Goal: Communication & Community: Ask a question

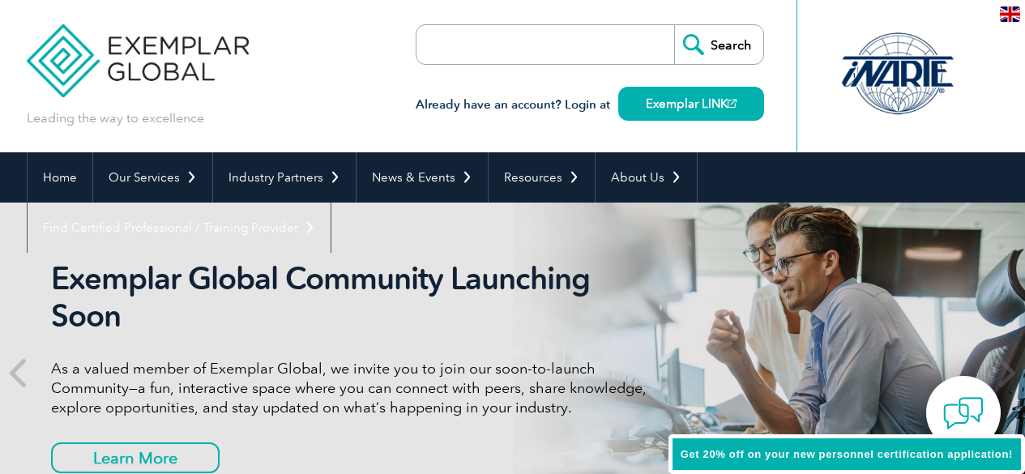
scroll to position [68, 0]
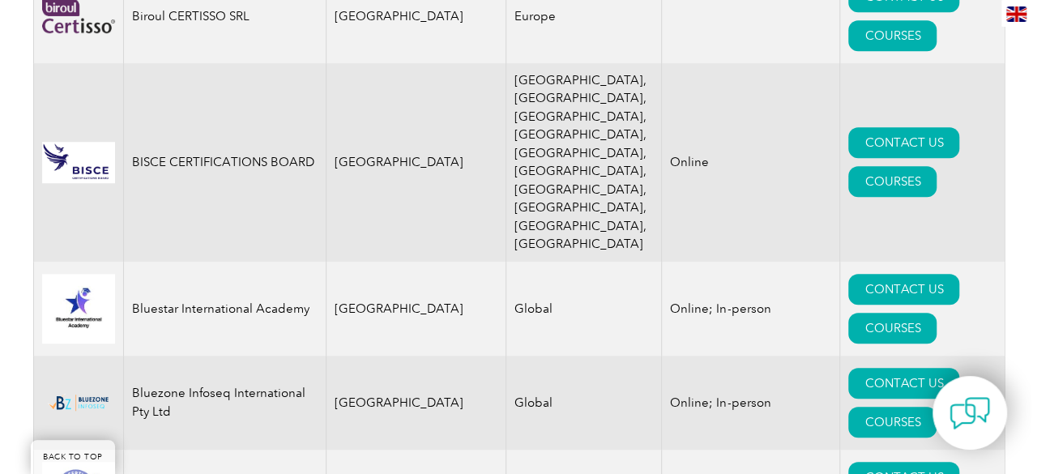
scroll to position [3657, 0]
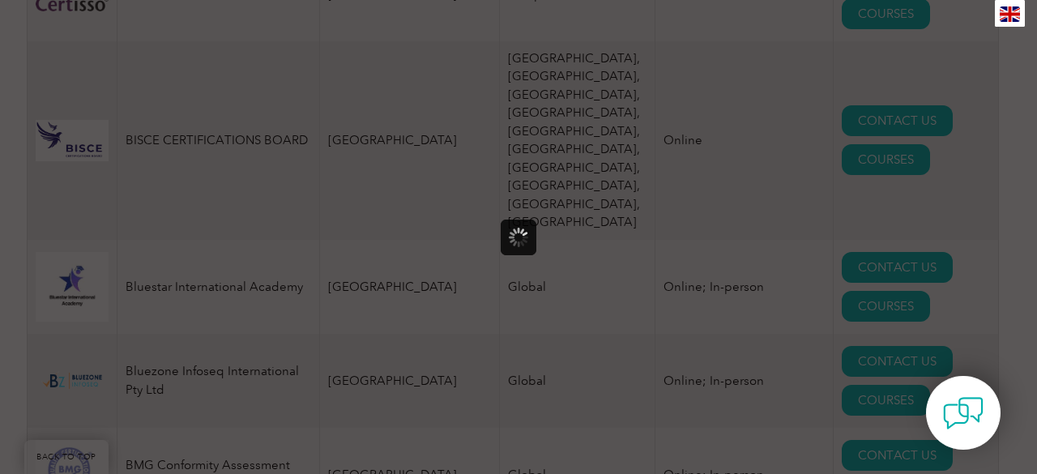
scroll to position [0, 0]
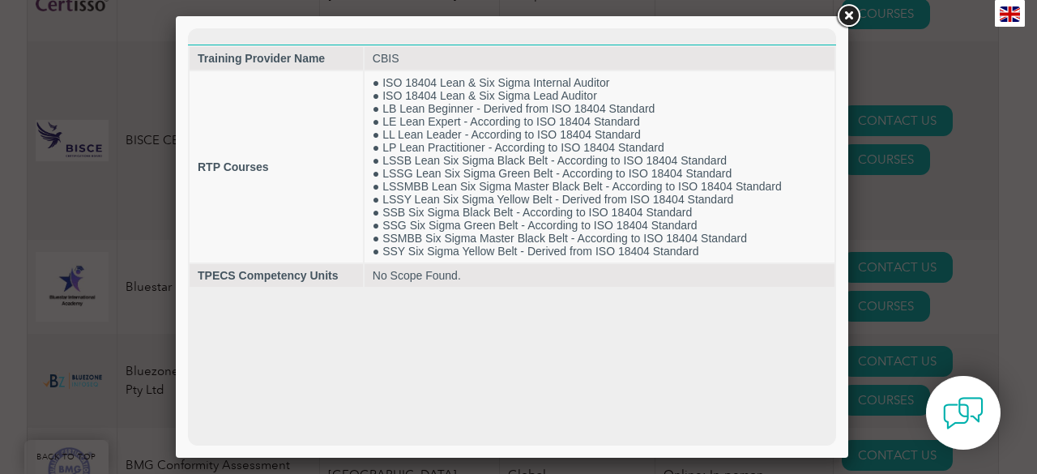
click at [847, 18] on link at bounding box center [847, 16] width 29 height 29
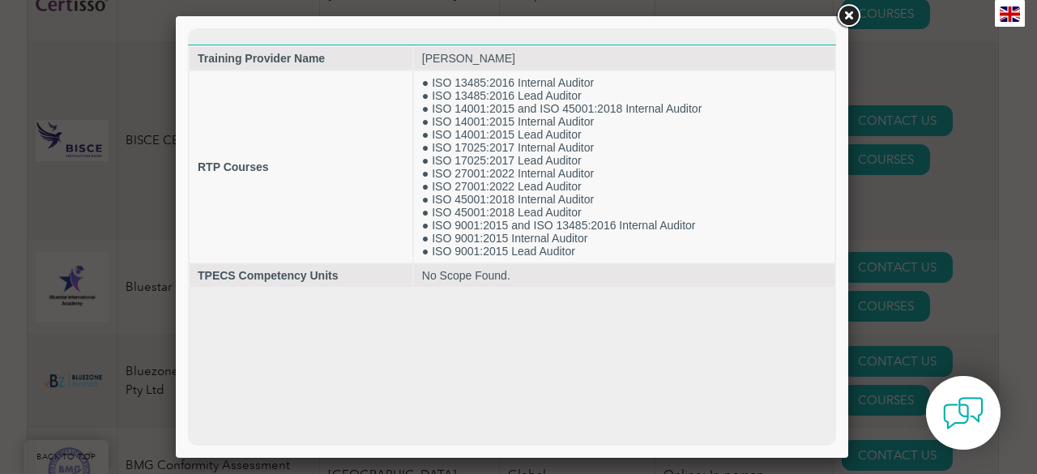
click at [854, 11] on link at bounding box center [847, 16] width 29 height 29
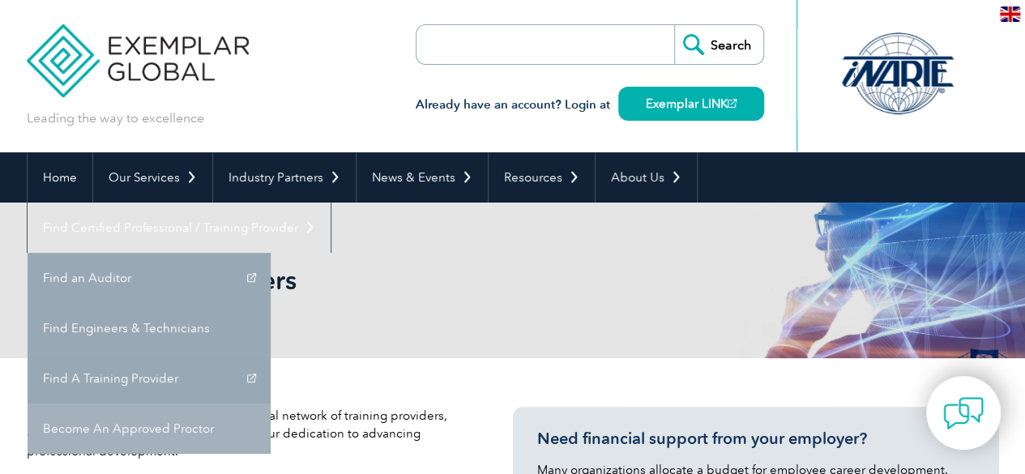
click at [271, 403] on link "Become An Approved Proctor" at bounding box center [149, 428] width 243 height 50
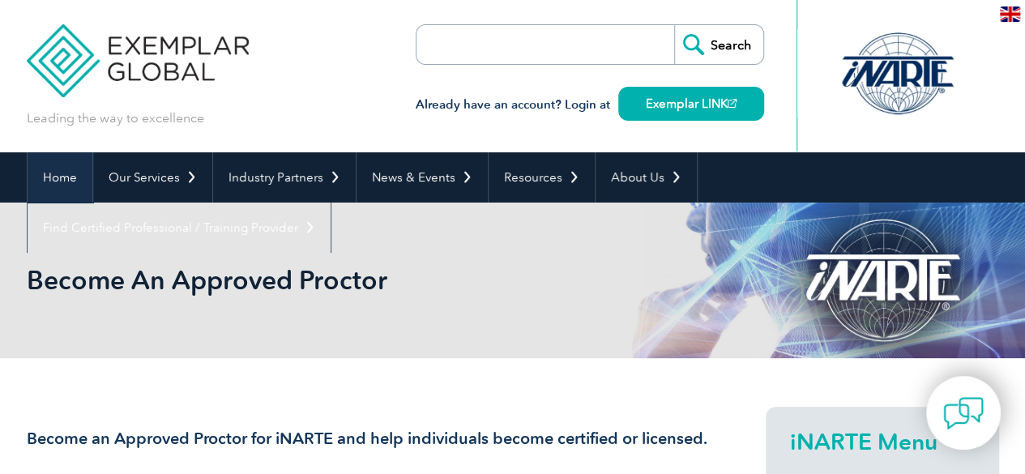
click at [73, 179] on link "Home" at bounding box center [60, 177] width 65 height 50
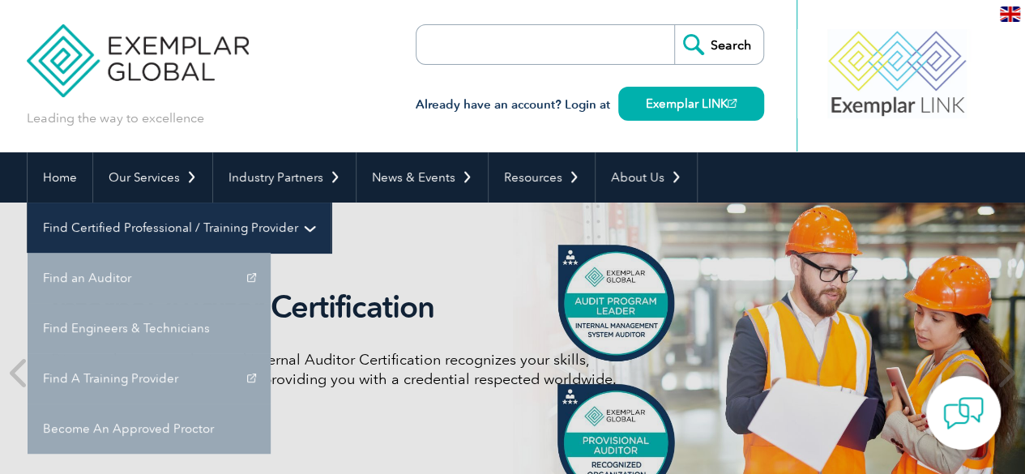
click at [330, 202] on link "Find Certified Professional / Training Provider" at bounding box center [179, 227] width 303 height 50
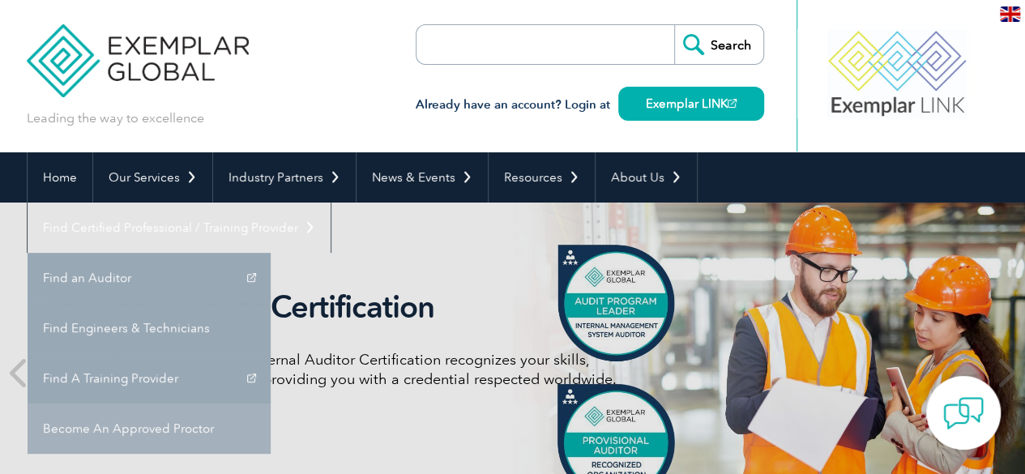
click at [271, 403] on link "Become An Approved Proctor" at bounding box center [149, 428] width 243 height 50
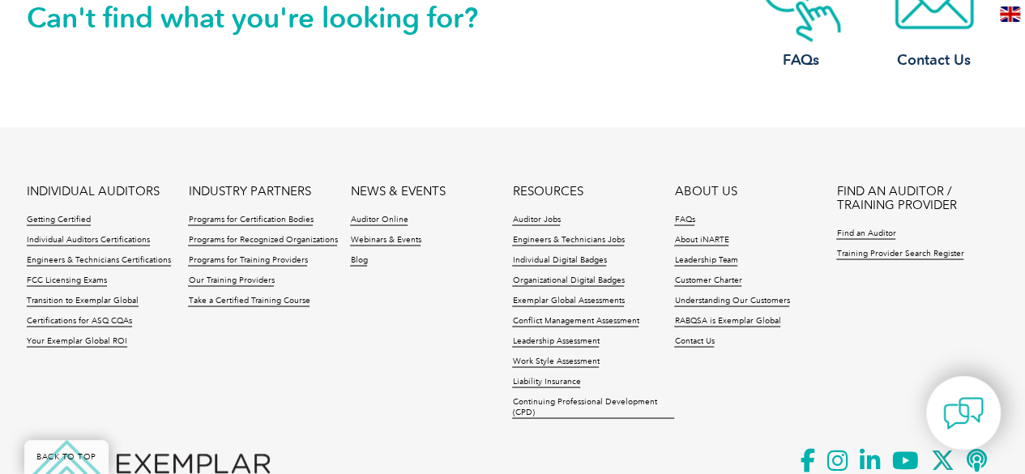
scroll to position [1383, 0]
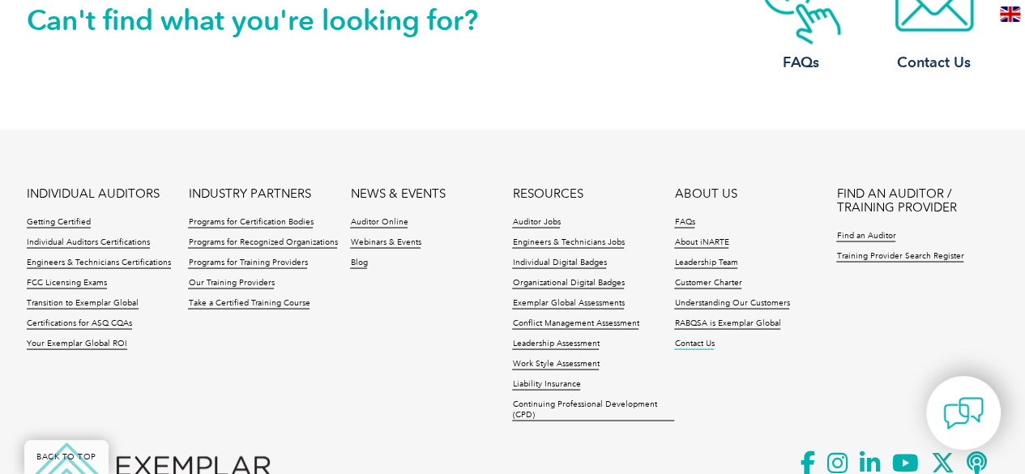
click at [691, 349] on link "Contact Us" at bounding box center [694, 343] width 40 height 11
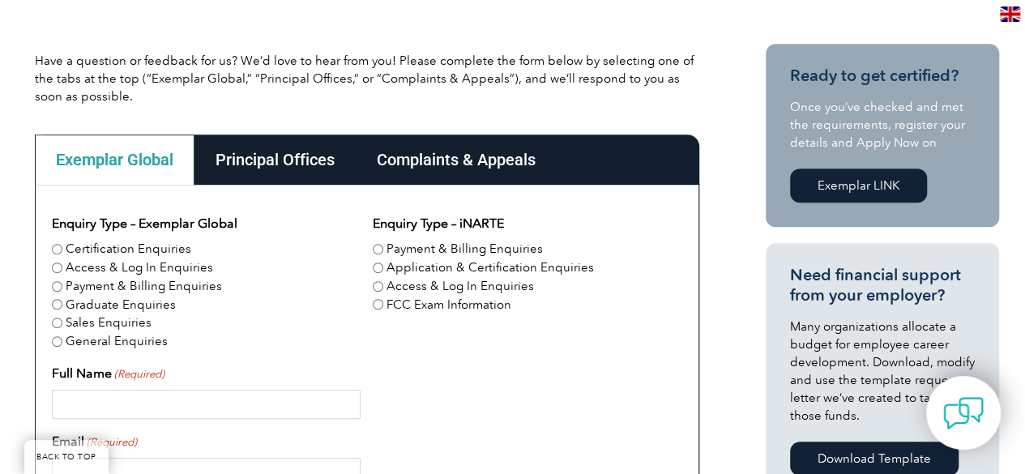
scroll to position [403, 0]
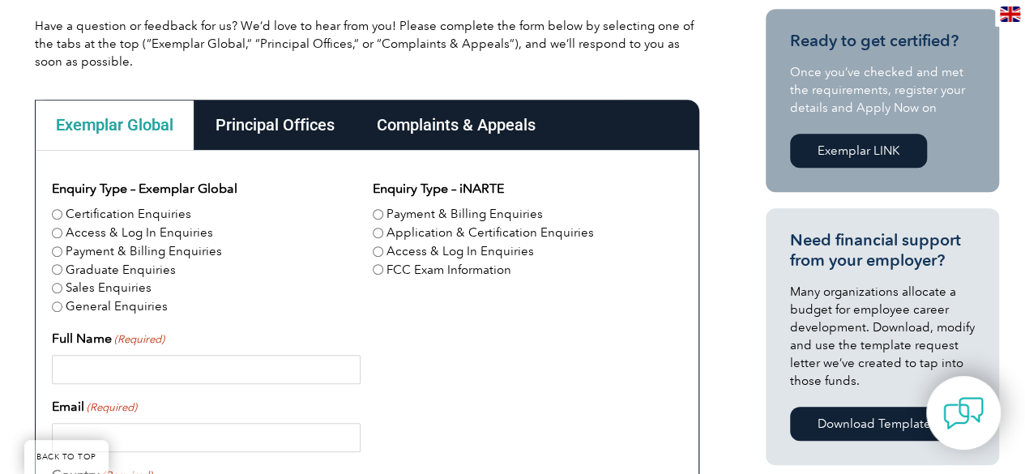
click at [56, 211] on input "Certification Enquiries" at bounding box center [57, 214] width 11 height 11
radio input "true"
click at [84, 370] on input "Full Name (Required)" at bounding box center [206, 369] width 309 height 29
type input "Palani Annamalai"
type input "[EMAIL_ADDRESS][DOMAIN_NAME]"
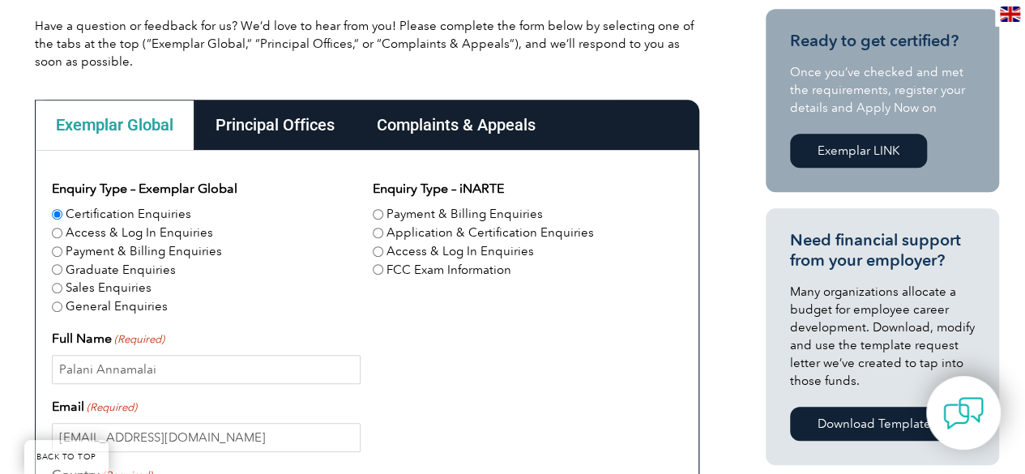
type input "[GEOGRAPHIC_DATA]"
type input "0166319847"
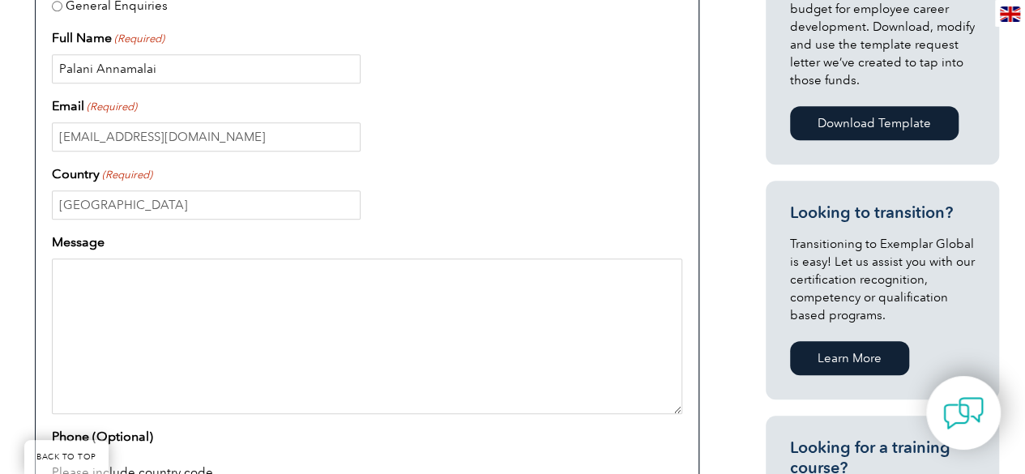
scroll to position [717, 0]
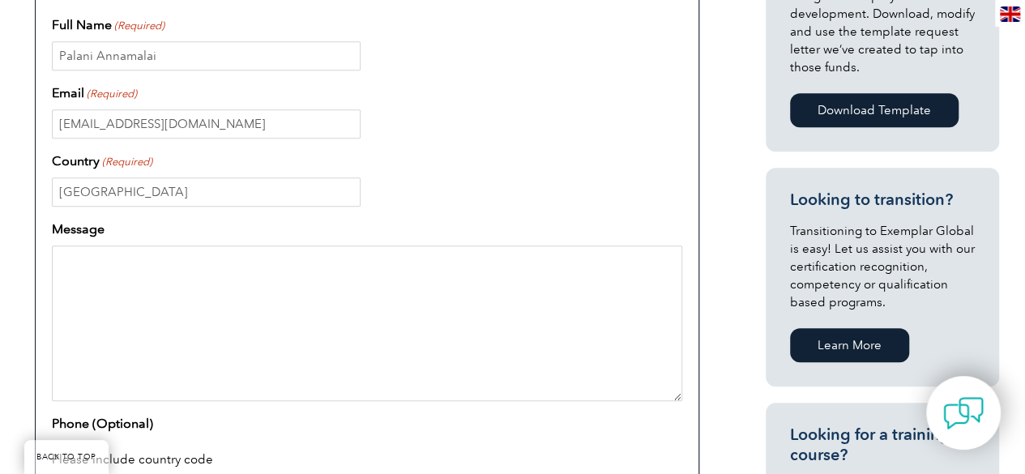
click at [78, 257] on textarea "Message" at bounding box center [367, 323] width 630 height 156
click at [77, 261] on textarea "Wist to know will" at bounding box center [367, 323] width 630 height 156
click at [347, 266] on textarea "Wish to know will accredited our ESG programmes" at bounding box center [367, 323] width 630 height 156
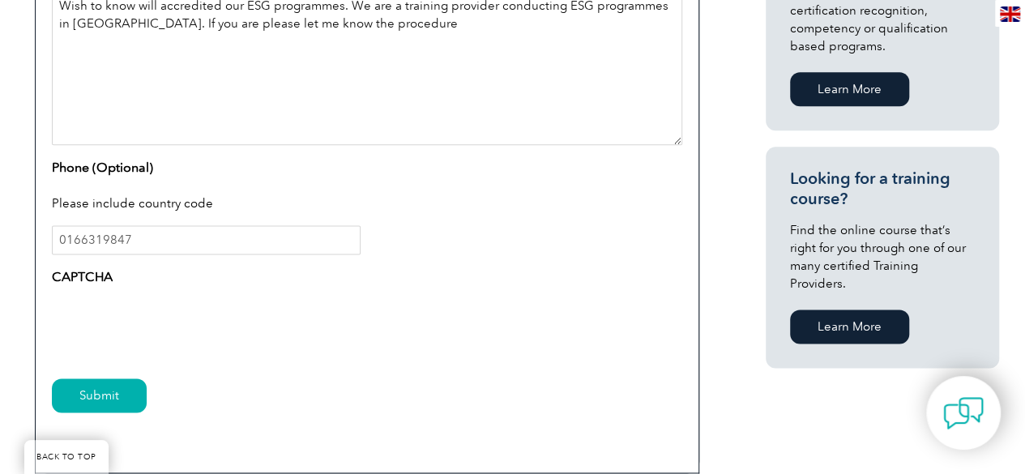
scroll to position [1008, 0]
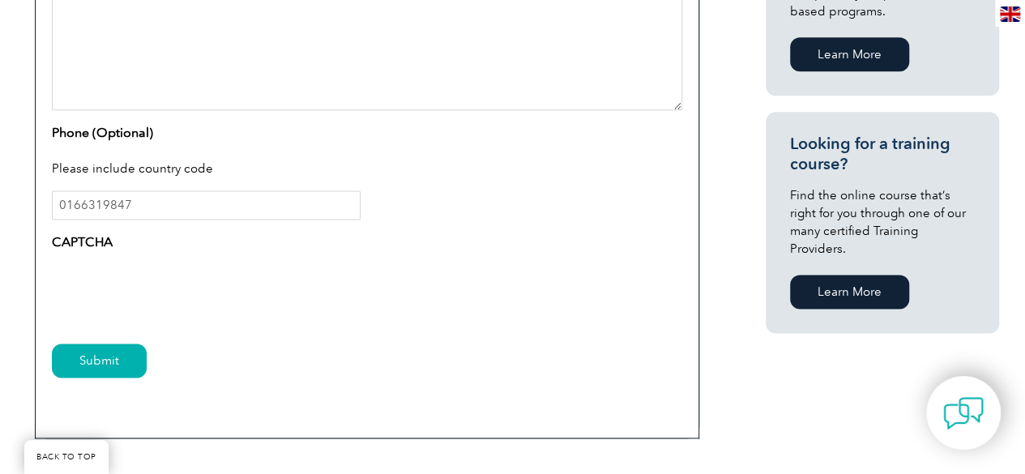
type textarea "Wish to know will accredited our ESG programmes. We are a training provider con…"
click at [89, 360] on input "Submit" at bounding box center [99, 360] width 95 height 34
